Goal: Information Seeking & Learning: Learn about a topic

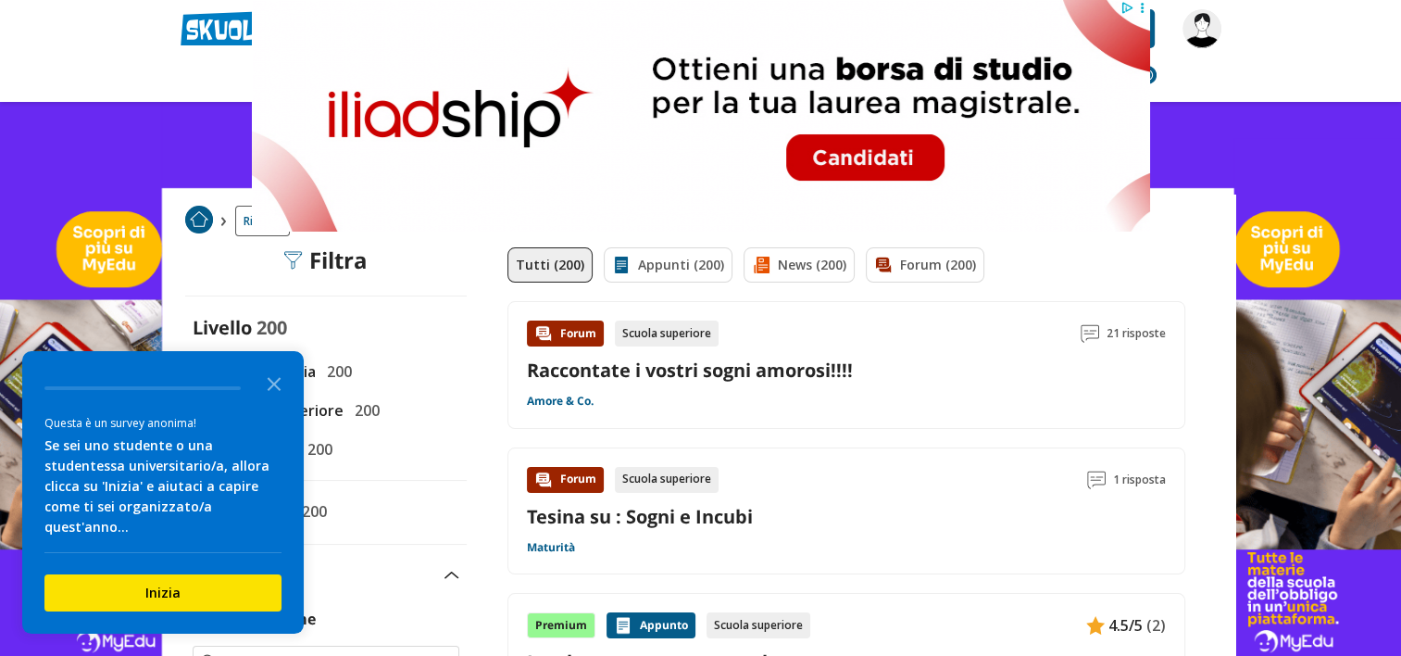
click at [319, 405] on span "Scuola Superiore" at bounding box center [279, 410] width 129 height 24
click at [193, 410] on input "Scuola Superiore 200" at bounding box center [193, 410] width 0 height 0
drag, startPoint x: 283, startPoint y: 402, endPoint x: 266, endPoint y: 399, distance: 17.8
click at [283, 401] on icon "Close the survey" at bounding box center [274, 382] width 37 height 37
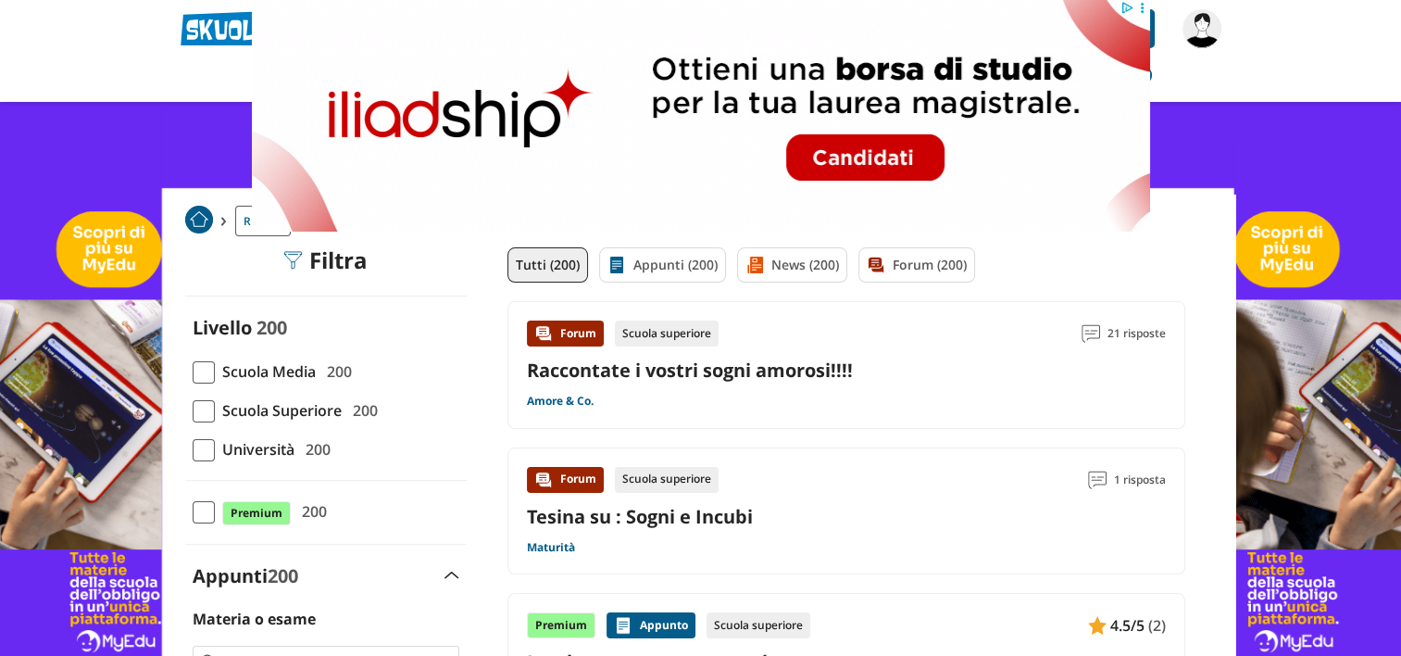
drag, startPoint x: 795, startPoint y: 19, endPoint x: 543, endPoint y: 20, distance: 252.8
click at [543, 20] on img at bounding box center [700, 116] width 898 height 232
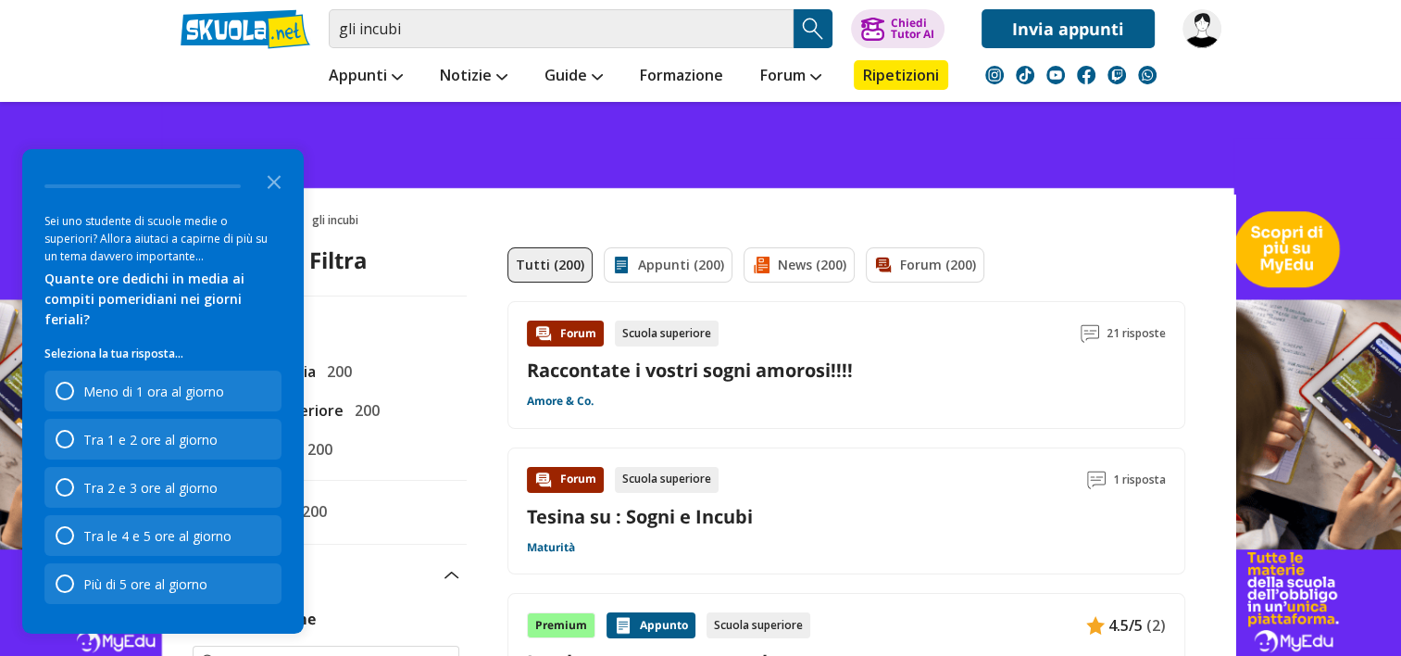
click at [272, 189] on polygon "Close the survey" at bounding box center [275, 182] width 14 height 14
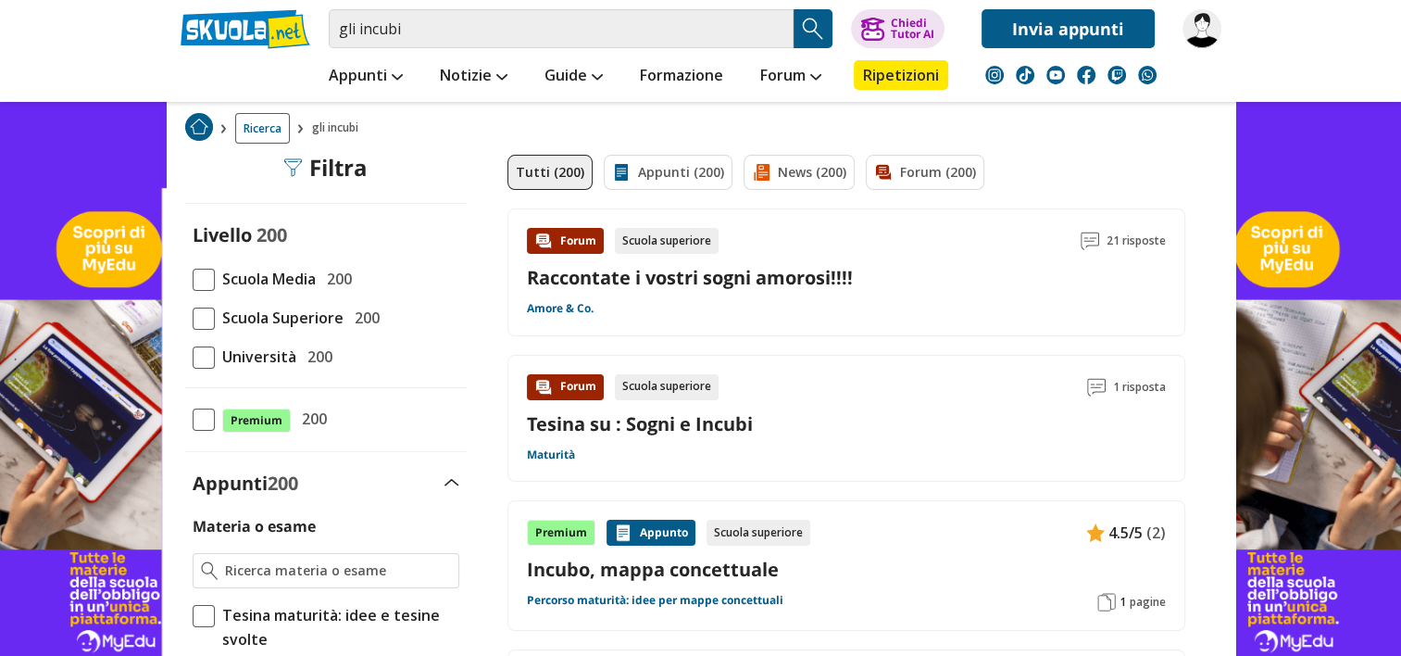
scroll to position [185, 0]
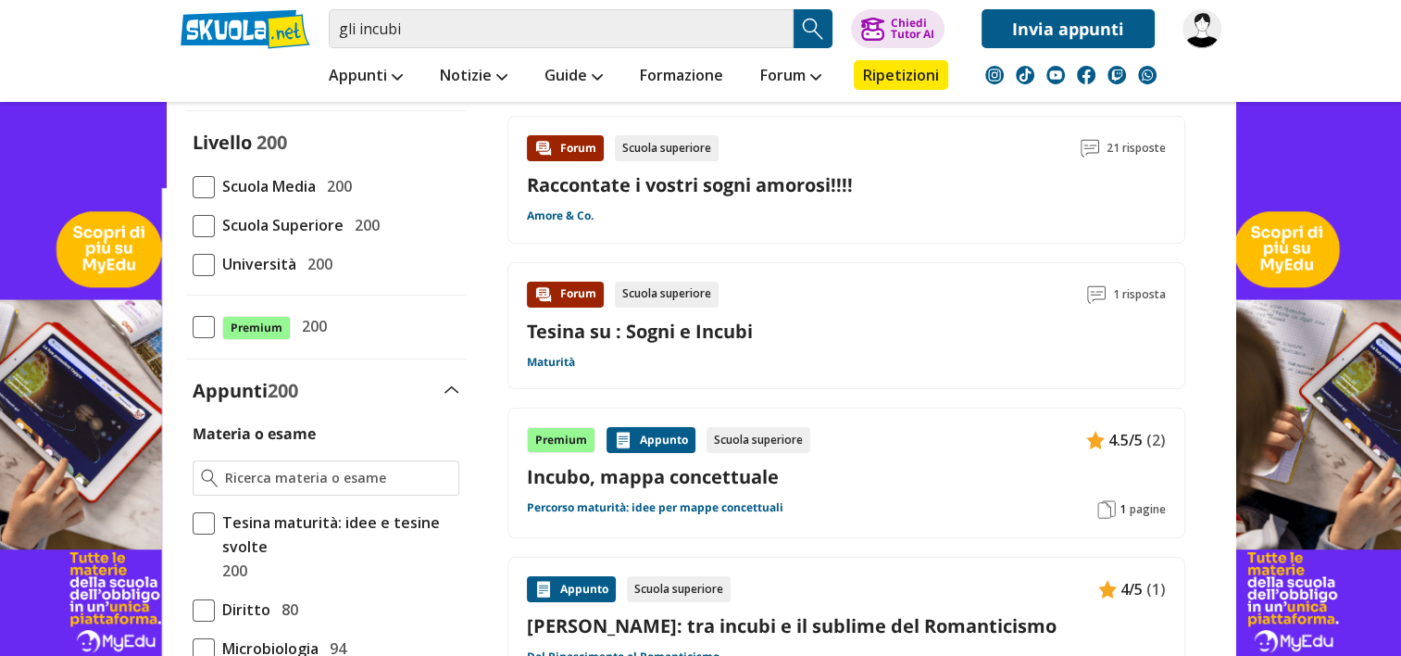
click at [707, 333] on link "Tesina su : Sogni e Incubi" at bounding box center [640, 331] width 226 height 25
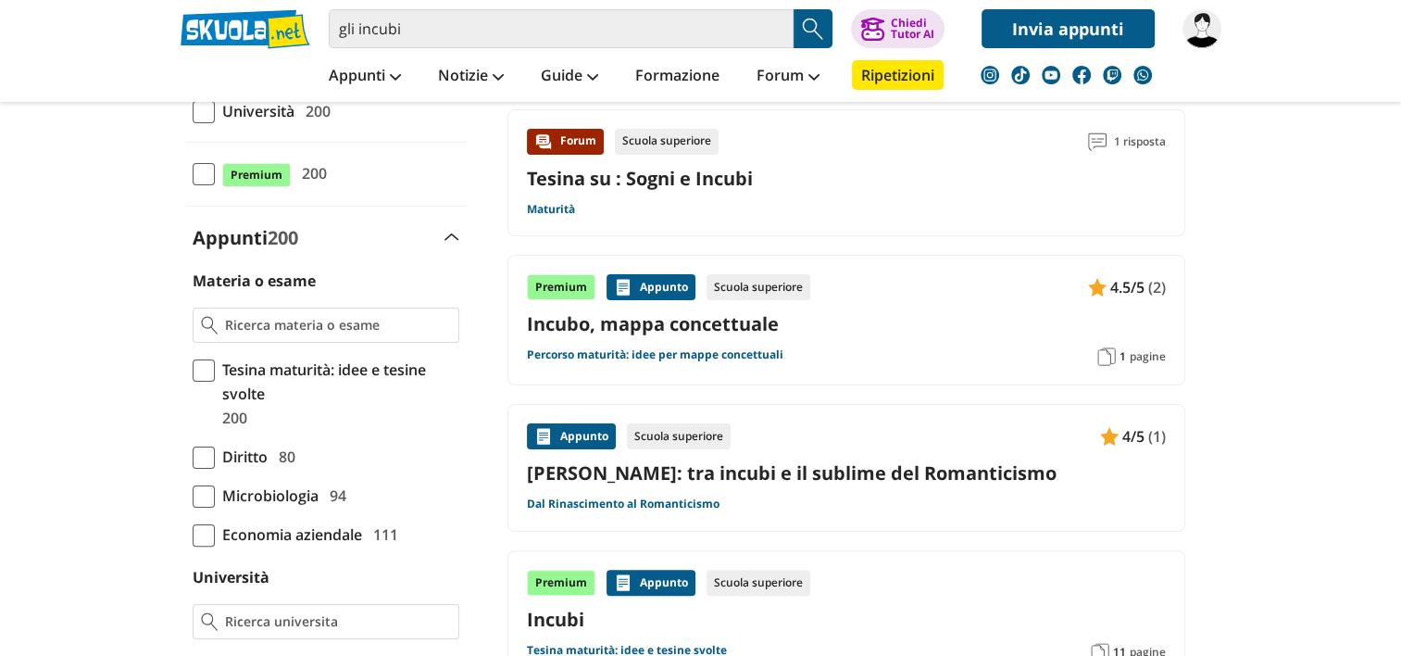
scroll to position [370, 0]
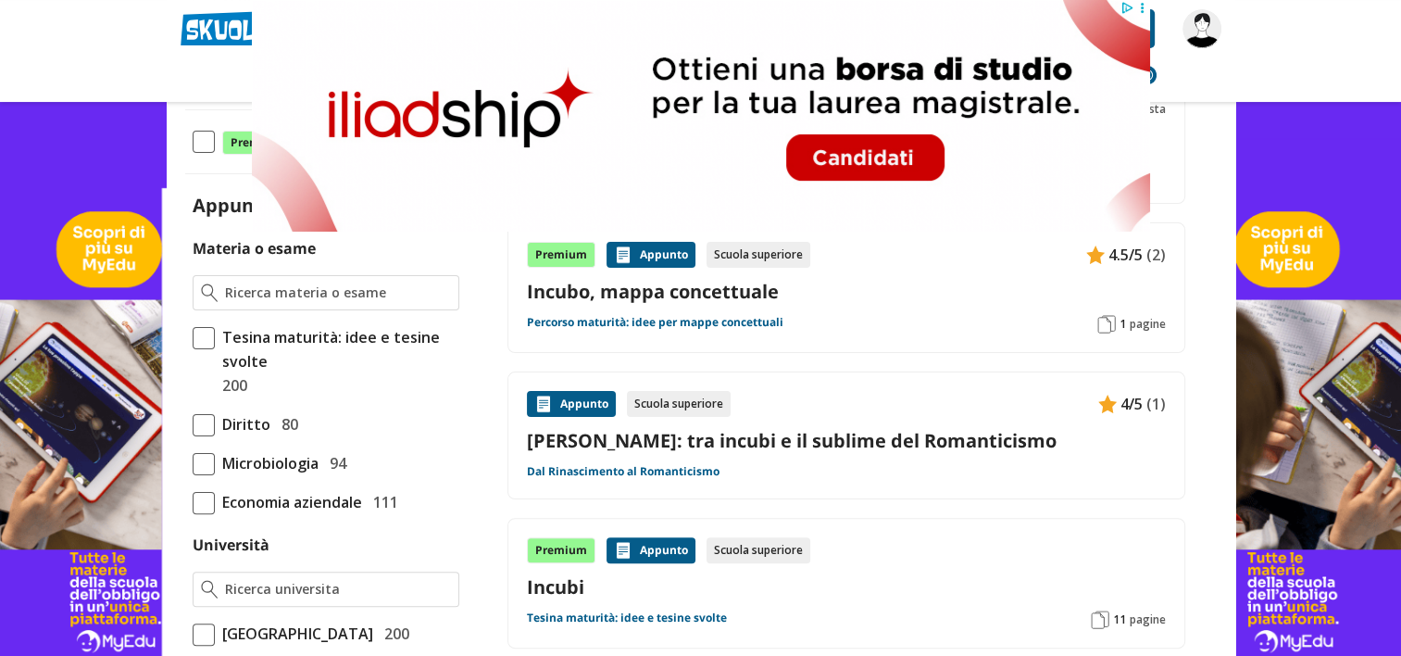
click at [745, 287] on link "Incubo, mappa concettuale" at bounding box center [846, 291] width 639 height 25
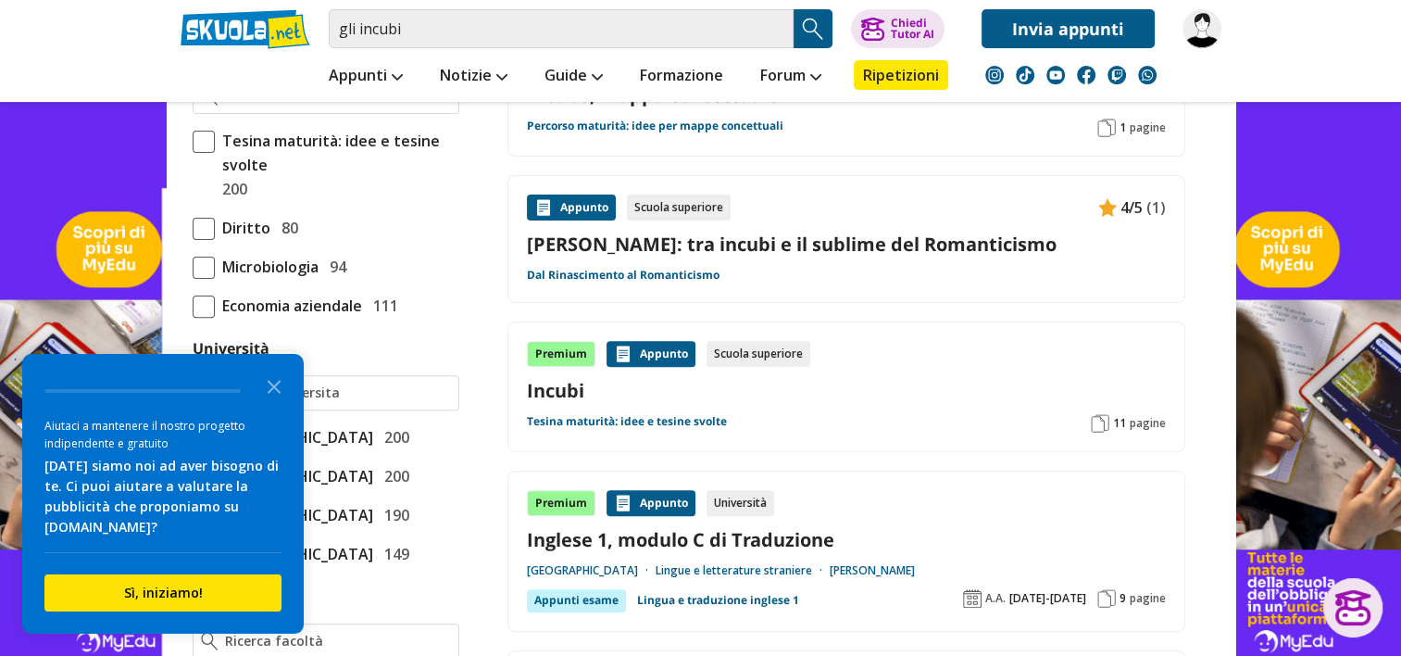
scroll to position [648, 0]
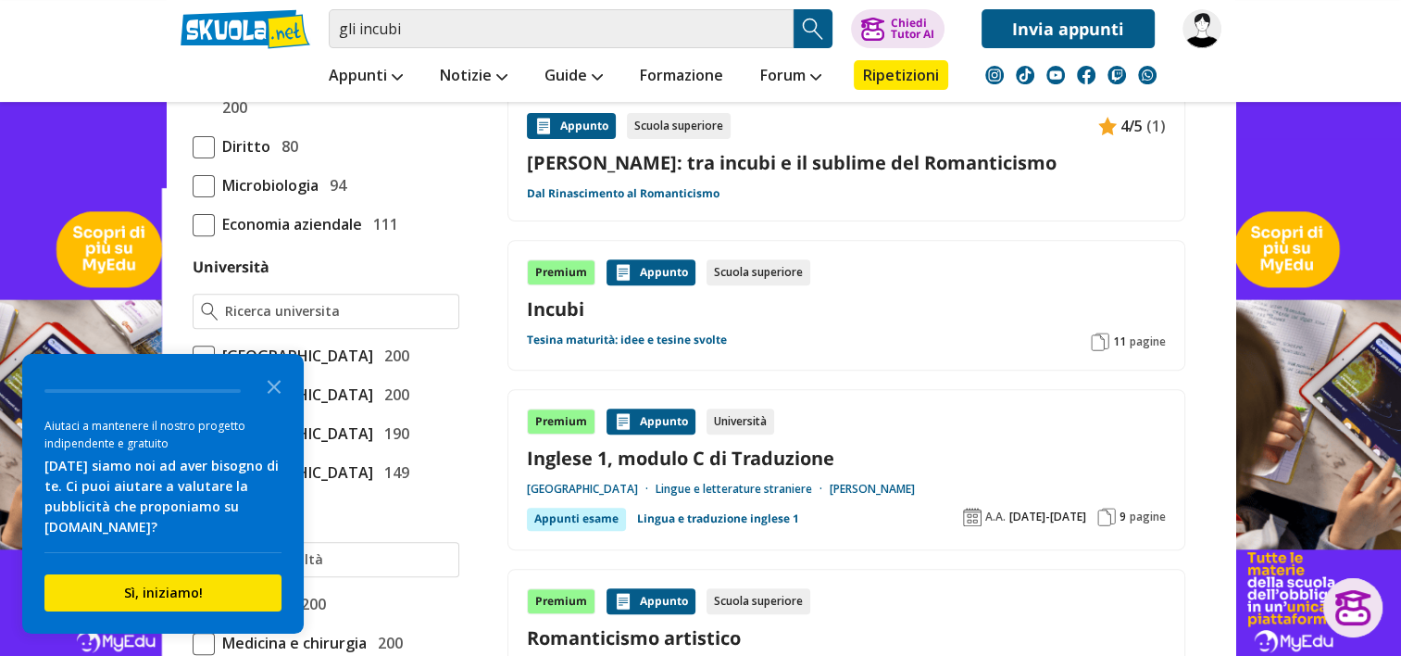
click at [1134, 334] on span "pagine" at bounding box center [1148, 341] width 36 height 15
click at [1330, 159] on link at bounding box center [700, 389] width 1401 height 778
click at [1149, 334] on span "pagine" at bounding box center [1148, 341] width 36 height 15
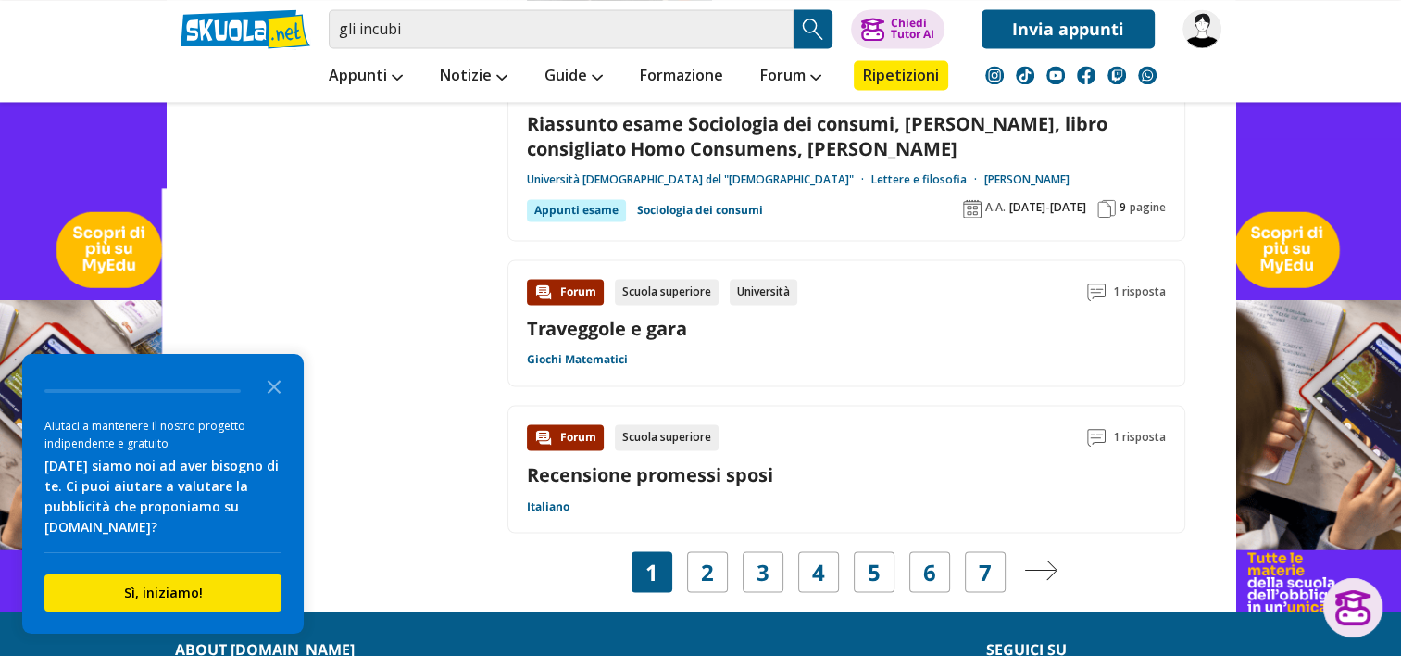
scroll to position [3056, 0]
